Goal: Find specific page/section: Find specific page/section

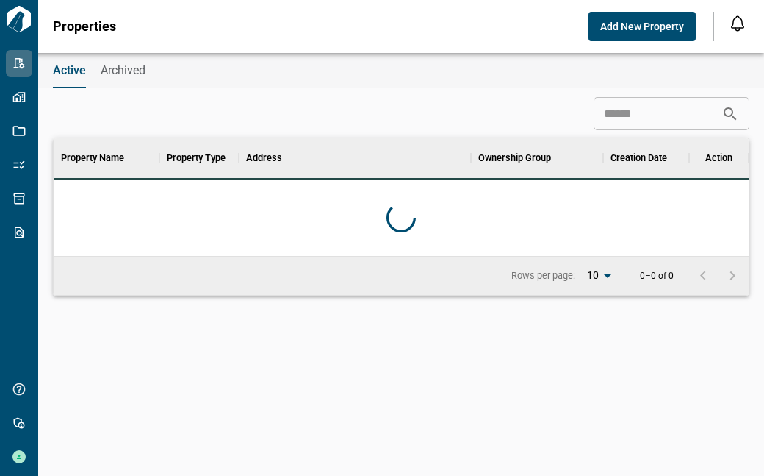
scroll to position [107, 689]
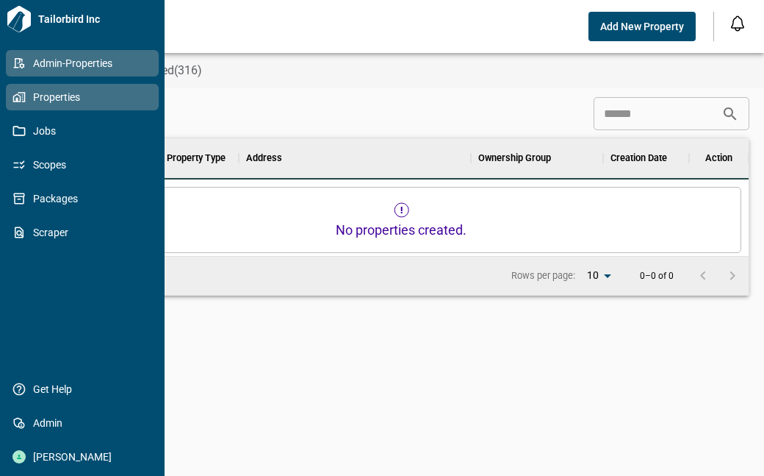
click at [48, 92] on span "Properties" at bounding box center [85, 97] width 119 height 15
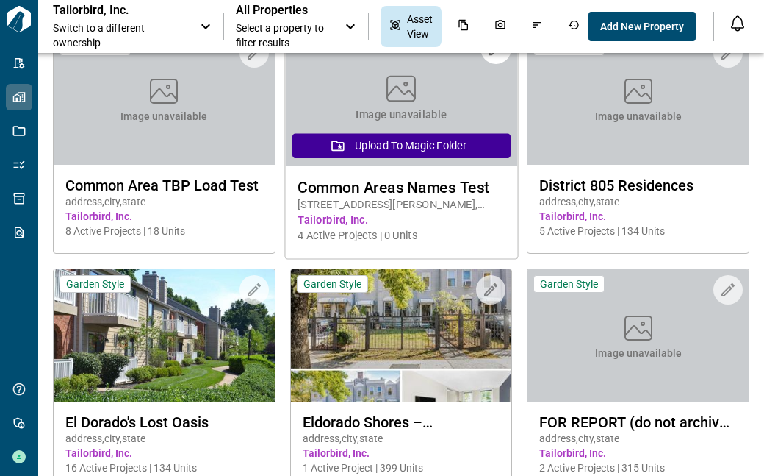
scroll to position [147, 0]
